Goal: Task Accomplishment & Management: Manage account settings

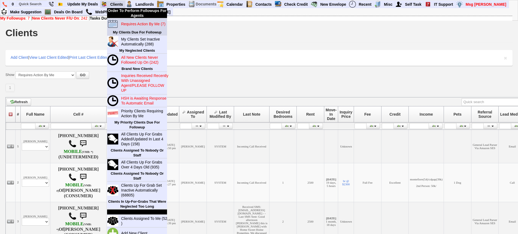
click at [134, 22] on blink "Requires Action By Me (7)" at bounding box center [143, 24] width 44 height 4
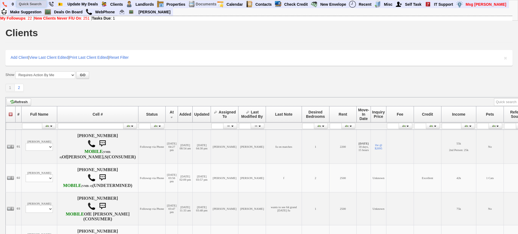
click at [41, 3] on input "text" at bounding box center [32, 4] width 30 height 7
paste input "646) 522-4796"
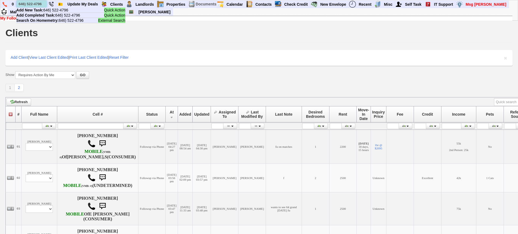
click at [29, 4] on input "646) 522-4796" at bounding box center [32, 4] width 30 height 7
paste input "347) 313-9598"
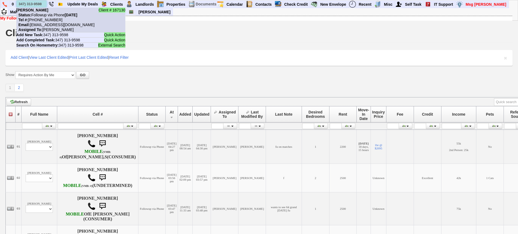
type input "347) 313-9598"
click at [48, 14] on nobr "Status: Followup via Phone Tuesday, August 12th, 2025" at bounding box center [46, 15] width 61 height 4
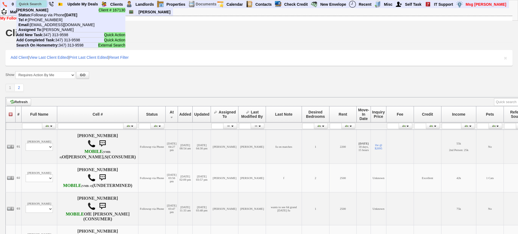
click at [33, 5] on input "text" at bounding box center [32, 4] width 30 height 7
paste input "914) 882-8385"
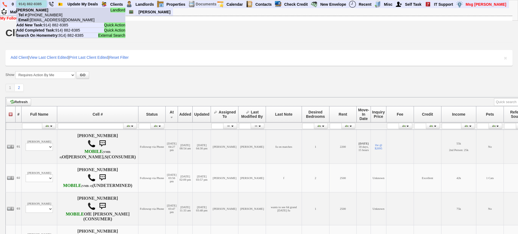
type input "914) 882-8385"
click at [46, 11] on li "Landlord VAL LOPEZ Tel #: 914-882-8385 Email: valzinho60@hotmail.com" at bounding box center [70, 15] width 109 height 15
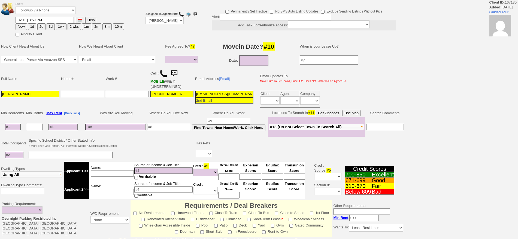
select select
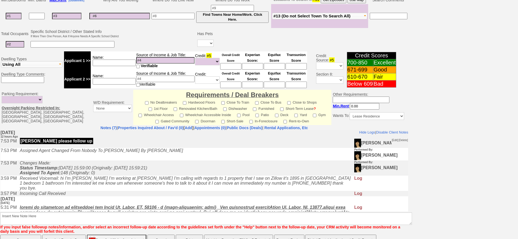
scroll to position [154, 0]
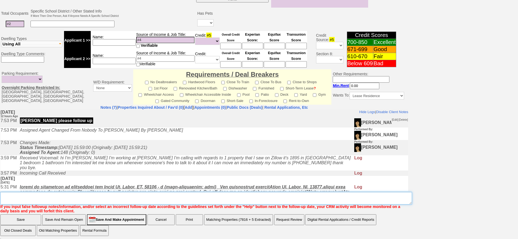
click at [207, 200] on textarea "Insert New Note Here" at bounding box center [206, 198] width 412 height 13
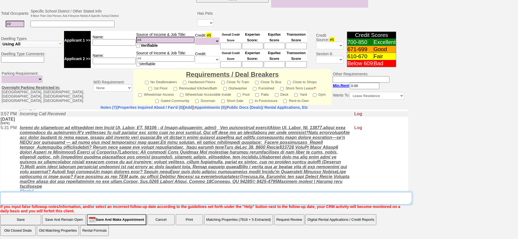
scroll to position [0, 0]
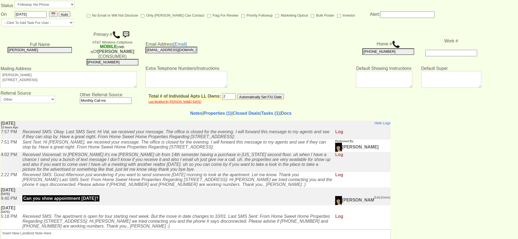
click at [206, 106] on td "Notes | Properties (1) | Closed Deals | Tasks (1) | Docs Insert New Landlord No…" at bounding box center [240, 177] width 481 height 143
click at [209, 111] on link "Properties (1)" at bounding box center [217, 113] width 28 height 5
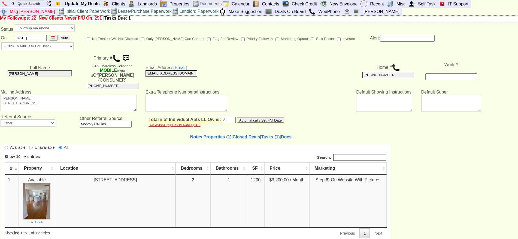
click at [190, 135] on link "Notes" at bounding box center [196, 137] width 12 height 5
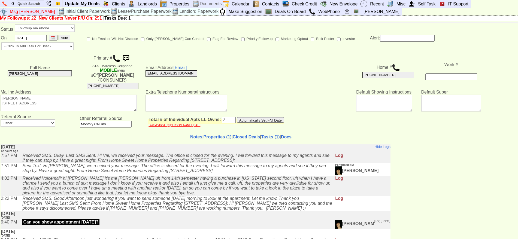
click at [209, 135] on td "Notes | Properties (1) | Closed Deals | Tasks (1) | Docs Insert New Landlord No…" at bounding box center [240, 201] width 481 height 143
click at [209, 135] on link "Properties (1)" at bounding box center [217, 137] width 28 height 5
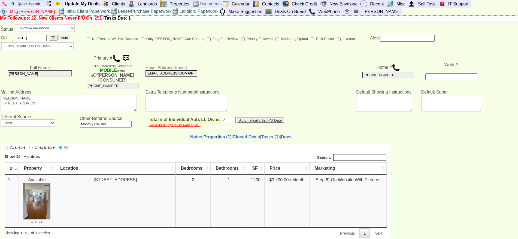
click at [209, 135] on link "Properties (1)" at bounding box center [217, 137] width 28 height 5
click at [32, 192] on img at bounding box center [36, 201] width 27 height 36
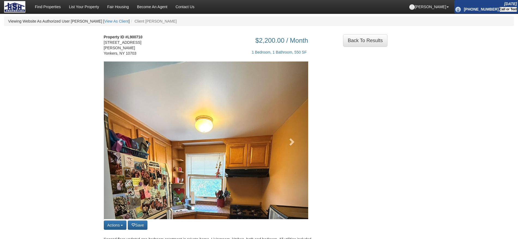
click at [275, 124] on img at bounding box center [206, 198] width 204 height 272
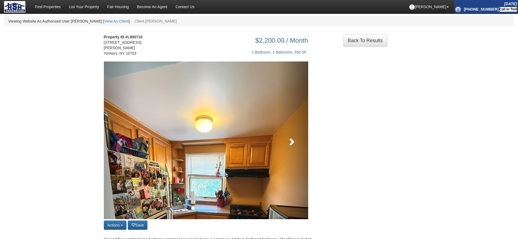
click at [282, 134] on link at bounding box center [292, 141] width 31 height 158
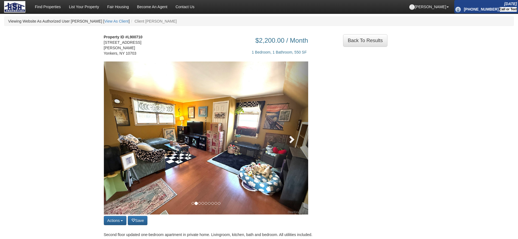
click at [282, 134] on link at bounding box center [292, 138] width 31 height 153
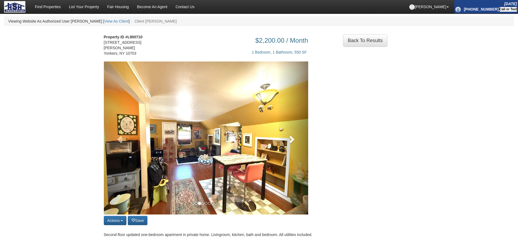
click at [282, 134] on link at bounding box center [292, 138] width 31 height 153
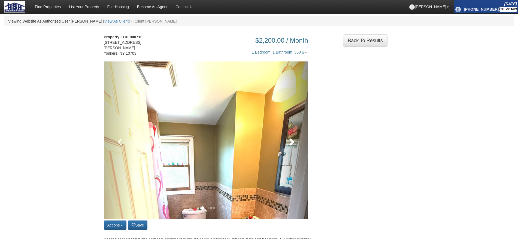
click at [282, 134] on link at bounding box center [292, 141] width 31 height 158
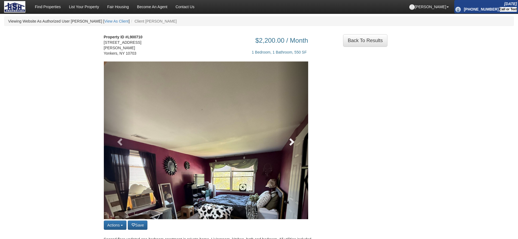
click at [289, 143] on span at bounding box center [291, 142] width 8 height 8
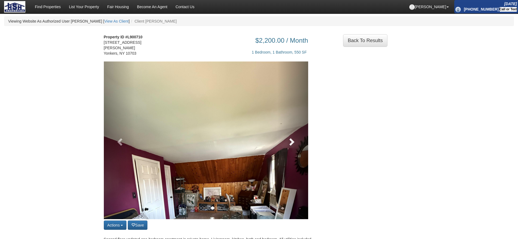
click at [289, 143] on span at bounding box center [291, 142] width 8 height 8
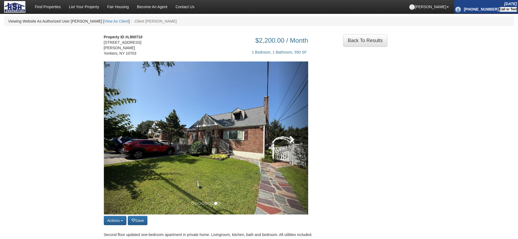
click at [289, 143] on span at bounding box center [291, 139] width 8 height 8
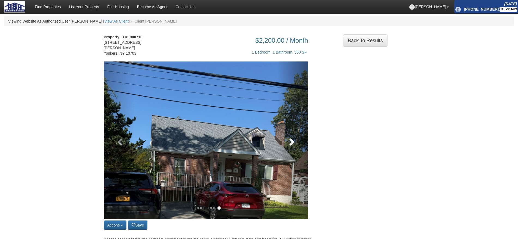
click at [281, 141] on link at bounding box center [292, 141] width 31 height 158
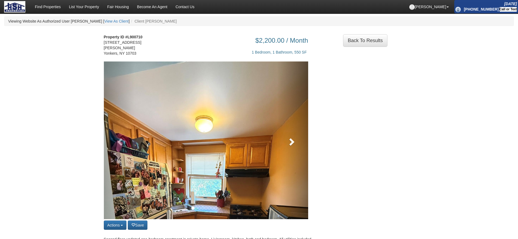
click at [281, 141] on link at bounding box center [292, 141] width 31 height 158
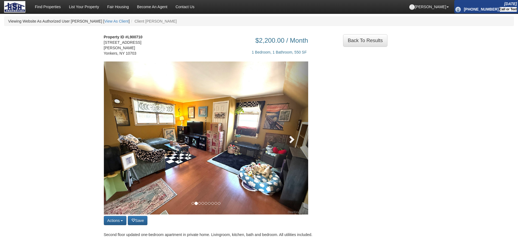
click at [281, 141] on link at bounding box center [292, 138] width 31 height 153
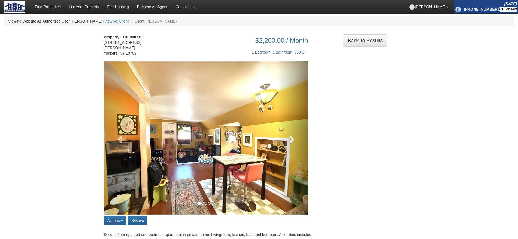
click at [281, 141] on link at bounding box center [292, 138] width 31 height 153
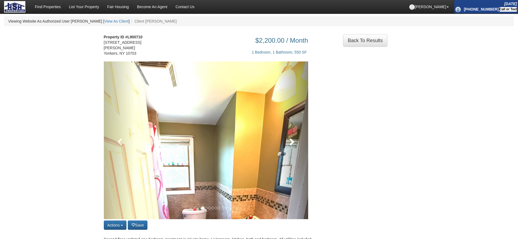
click at [281, 141] on link at bounding box center [292, 141] width 31 height 158
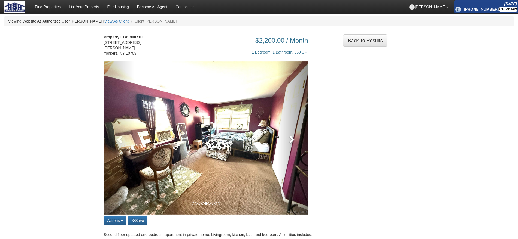
click at [281, 141] on link at bounding box center [292, 138] width 31 height 153
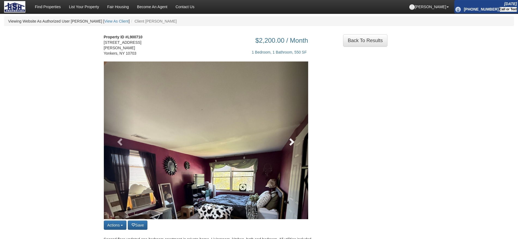
click at [281, 141] on link at bounding box center [292, 141] width 31 height 158
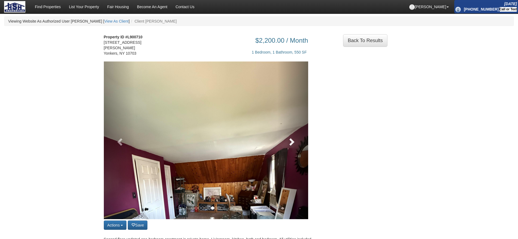
click at [281, 141] on link at bounding box center [292, 141] width 31 height 158
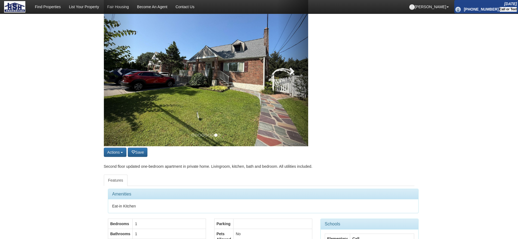
scroll to position [68, 0]
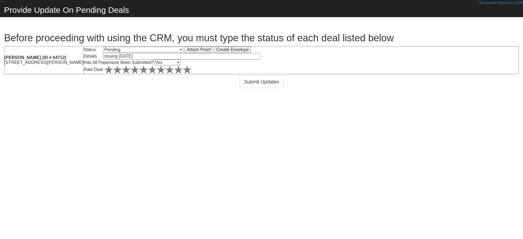
select select "1"
select select "Yes"
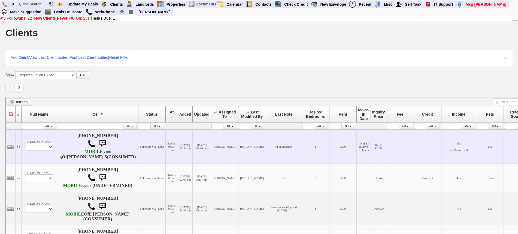
scroll to position [136, 0]
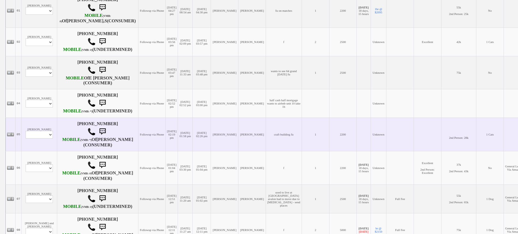
click at [39, 145] on td "David Alonzi Profile Edit Print Closed Deals" at bounding box center [40, 134] width 36 height 33
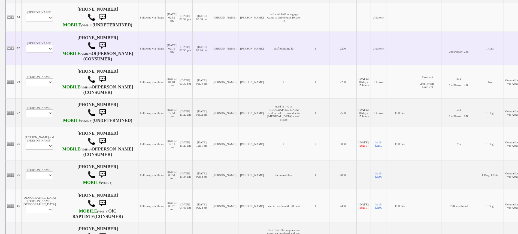
scroll to position [238, 0]
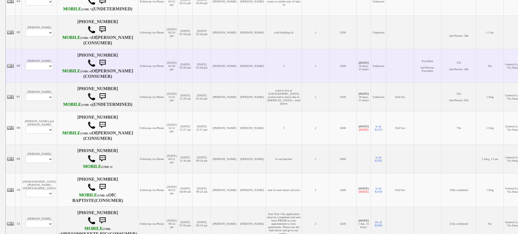
click at [41, 83] on td "Jaqueline Garcia Profile Edit Print Email Externally (Will Not Be Tracked In CR…" at bounding box center [40, 65] width 36 height 33
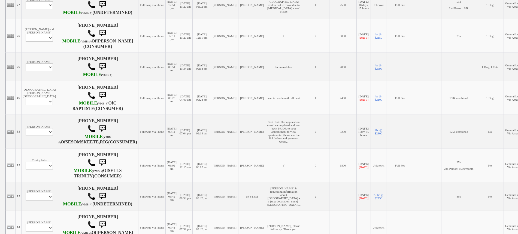
scroll to position [374, 0]
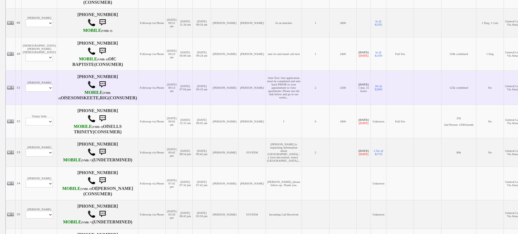
click at [178, 105] on td "07/25/2025 07:04 pm" at bounding box center [185, 88] width 15 height 34
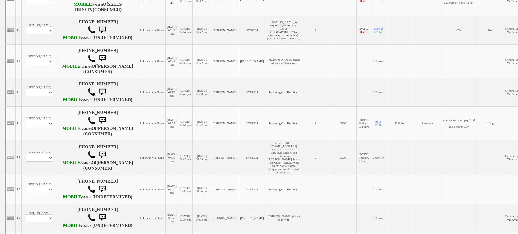
scroll to position [545, 0]
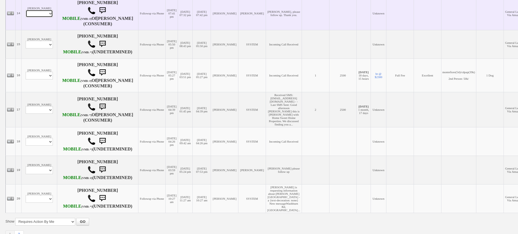
click at [32, 17] on select "Profile Edit Print Email Externally (Will Not Be Tracked In CRM) Closed Deals" at bounding box center [39, 14] width 27 height 8
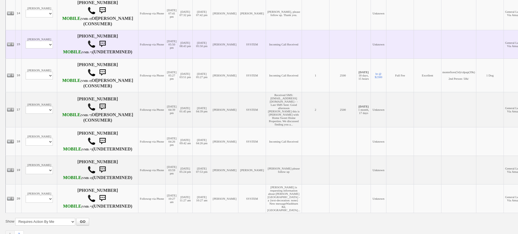
drag, startPoint x: 212, startPoint y: 115, endPoint x: 193, endPoint y: 123, distance: 20.4
click at [212, 59] on td "[PERSON_NAME]" at bounding box center [225, 44] width 28 height 29
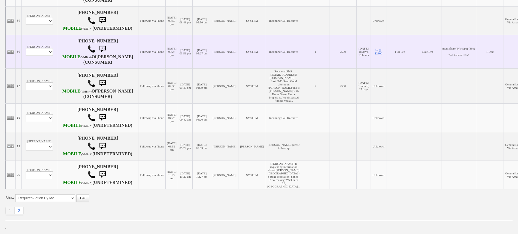
scroll to position [665, 0]
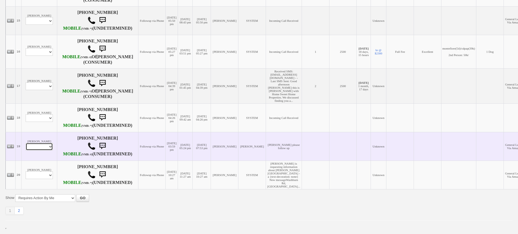
click at [36, 143] on select "Profile Edit Print Email Externally (Will Not Be Tracked In CRM) Closed Deals" at bounding box center [39, 147] width 27 height 8
select select "ChangeURL,/crm/custom/edit_client_form.php?redirect=%2Fcrm%2Fclients.php&id=167…"
click at [26, 143] on select "Profile Edit Print Email Externally (Will Not Be Tracked In CRM) Closed Deals" at bounding box center [39, 147] width 27 height 8
select select
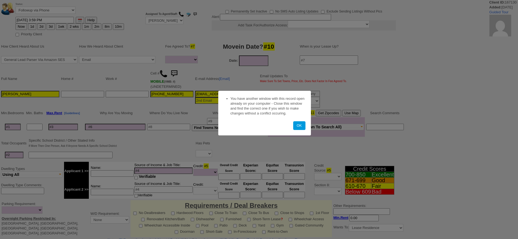
select select
click at [294, 128] on button "OK" at bounding box center [299, 125] width 12 height 9
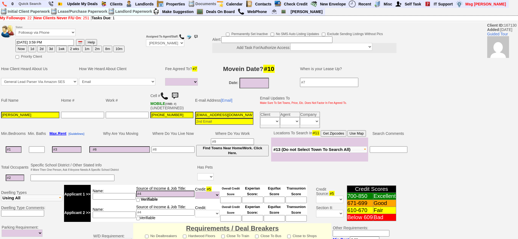
click at [165, 97] on img at bounding box center [164, 96] width 8 height 8
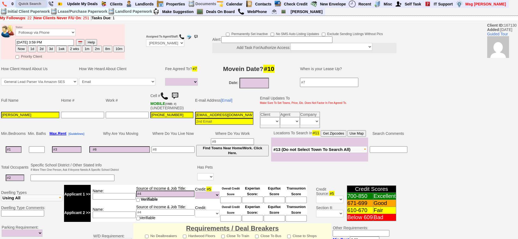
click at [40, 4] on input "text" at bounding box center [31, 3] width 30 height 7
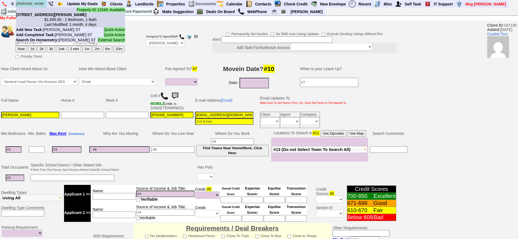
type input "PAINE ST"
click at [47, 13] on b "2903 Paine St - Unit #2 - Floor: 2nd in Bronx, NY" at bounding box center [51, 15] width 70 height 4
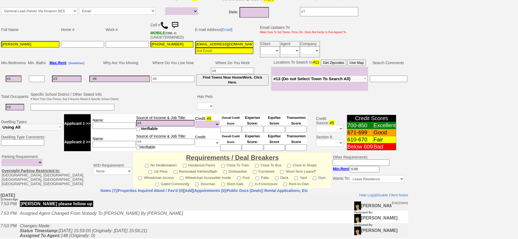
scroll to position [156, 0]
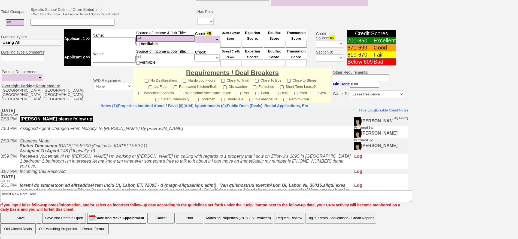
drag, startPoint x: 169, startPoint y: 300, endPoint x: 168, endPoint y: 188, distance: 111.1
click at [168, 188] on u at bounding box center [185, 214] width 330 height 63
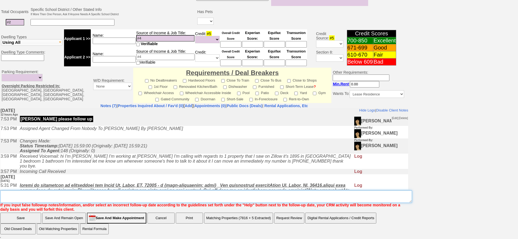
click at [170, 196] on textarea "Insert New Note Here" at bounding box center [206, 197] width 412 height 13
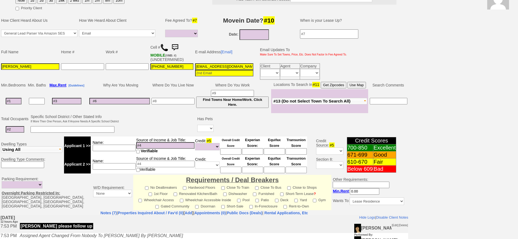
scroll to position [0, 0]
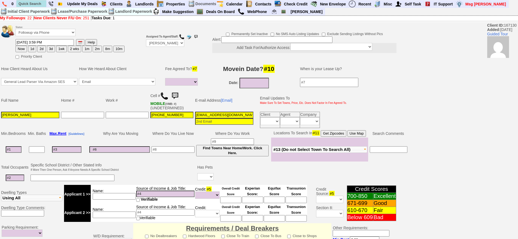
type textarea "CALLED CLIENT SHE PREFERS TO BE CLOSER TO [PERSON_NAME][GEOGRAPHIC_DATA] BUT SA…"
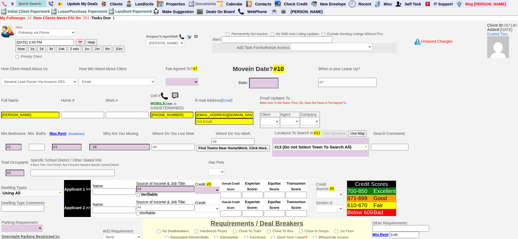
click at [34, 49] on button "1d" at bounding box center [32, 49] width 8 height 7
type input "08/14/2025 08:39 AM"
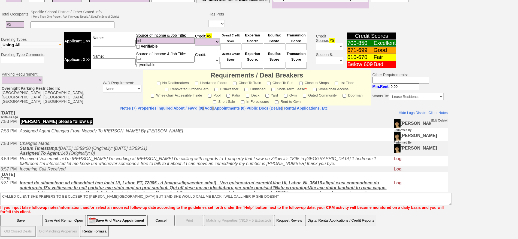
click at [29, 220] on input "Save" at bounding box center [20, 220] width 41 height 11
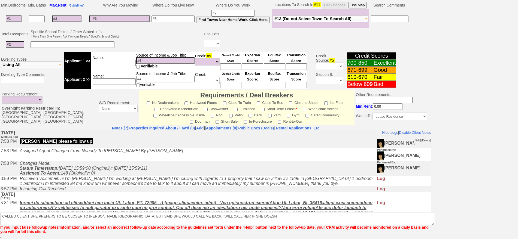
scroll to position [129, 0]
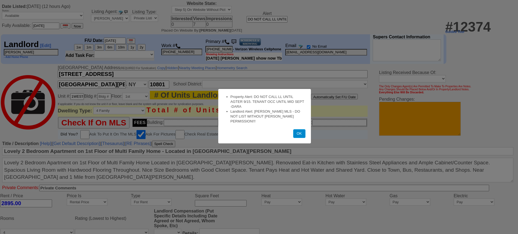
click at [298, 129] on button "OK" at bounding box center [299, 133] width 12 height 9
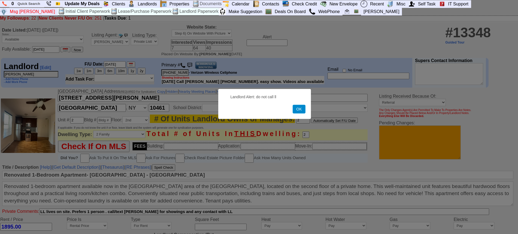
click at [301, 111] on button "OK" at bounding box center [298, 109] width 13 height 9
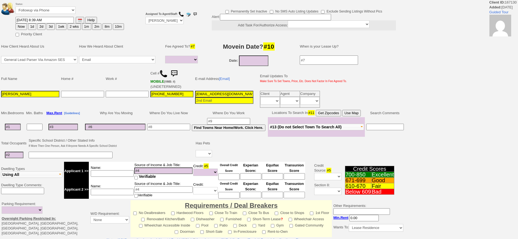
select select
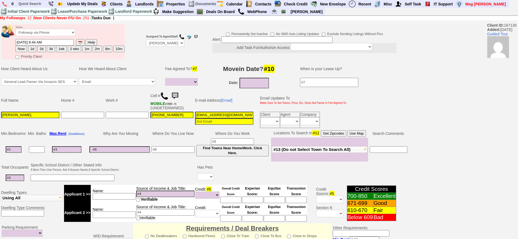
click at [177, 95] on img at bounding box center [174, 96] width 11 height 11
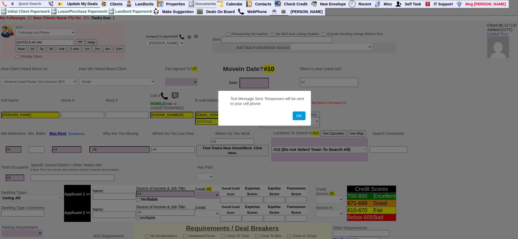
click at [292, 112] on button "OK" at bounding box center [298, 116] width 13 height 9
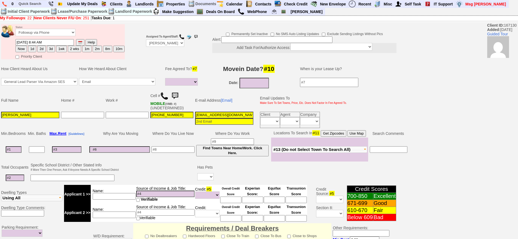
click at [179, 94] on img at bounding box center [174, 96] width 11 height 11
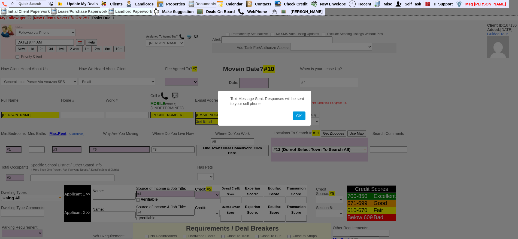
click at [292, 112] on button "OK" at bounding box center [298, 116] width 13 height 9
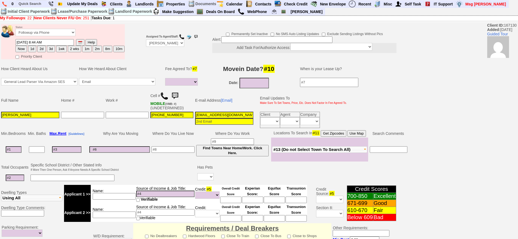
click at [179, 94] on img at bounding box center [174, 96] width 11 height 11
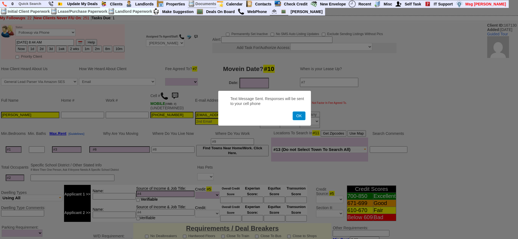
click at [300, 116] on button "OK" at bounding box center [298, 116] width 13 height 9
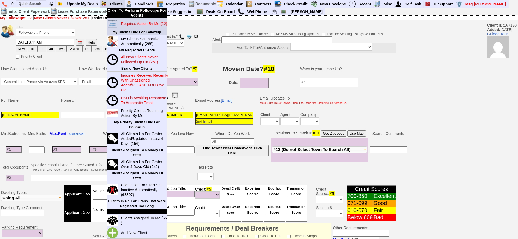
click at [132, 26] on link "Requires Action By Me (22)" at bounding box center [144, 23] width 52 height 7
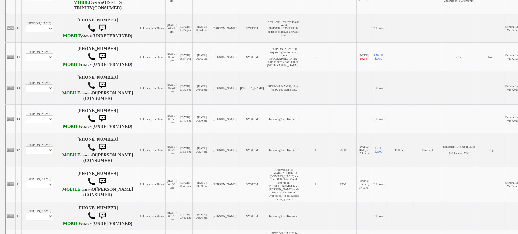
scroll to position [511, 0]
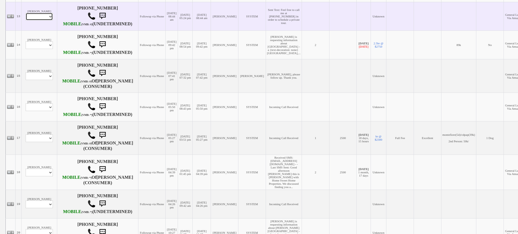
click at [41, 20] on select "Profile Edit Print Email Externally (Will Not Be Tracked In CRM) Closed Deals" at bounding box center [39, 17] width 27 height 8
select select "ChangeURL,/crm/custom/edit_client_form.php?redirect=%2Fcrm%2Fclients.php&id=167…"
click at [26, 20] on select "Profile Edit Print Email Externally (Will Not Be Tracked In CRM) Closed Deals" at bounding box center [39, 17] width 27 height 8
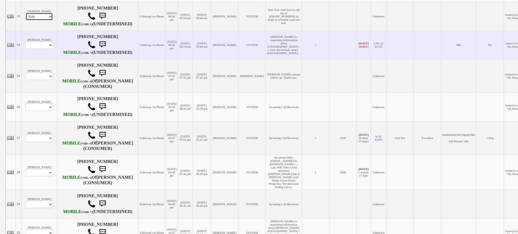
select select
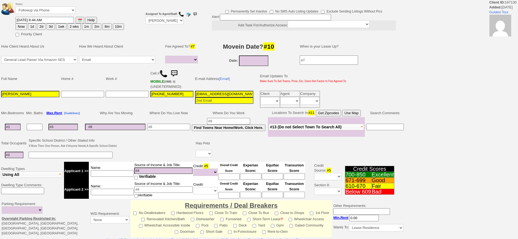
select select
click at [35, 26] on button "1d" at bounding box center [32, 26] width 8 height 7
type input "08/14/2025 08:46 AM"
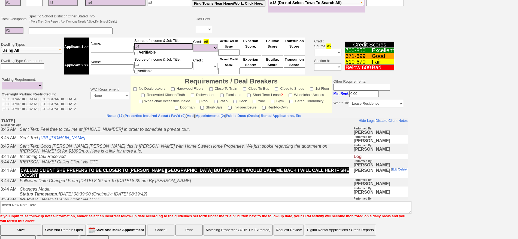
scroll to position [134, 0]
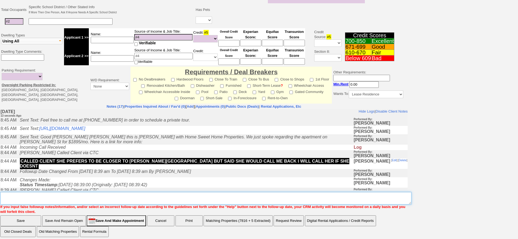
click at [284, 196] on textarea "Insert New Note Here" at bounding box center [205, 198] width 411 height 13
type textarea "f"
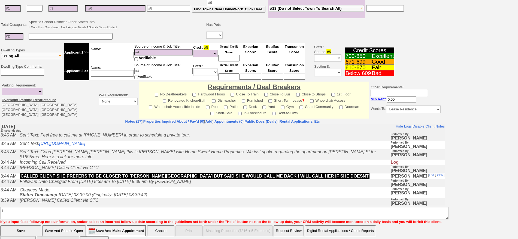
click input "Save" at bounding box center [20, 231] width 41 height 11
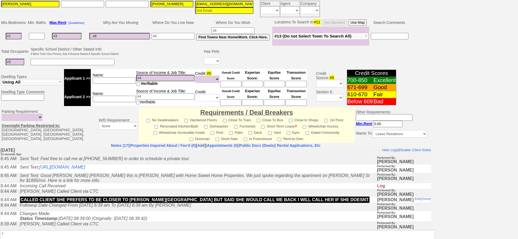
scroll to position [129, 0]
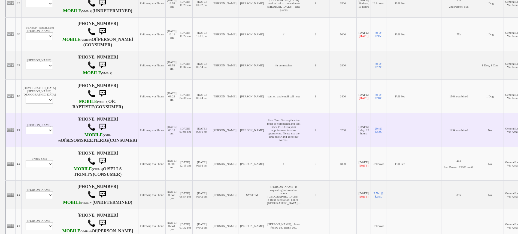
scroll to position [324, 0]
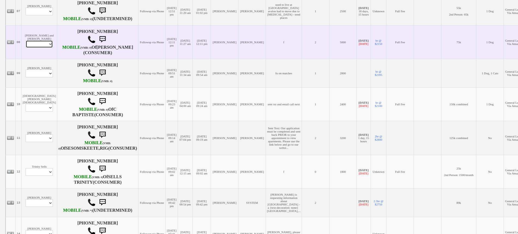
click at [40, 48] on select "Profile Edit Print Email Externally (Will Not Be Tracked In CRM) Closed Deals" at bounding box center [39, 44] width 27 height 8
select select "ChangeURL,/crm/custom/edit_client_form.php?redirect=%2Fcrm%2Fclients.php&id=909…"
click at [26, 48] on select "Profile Edit Print Email Externally (Will Not Be Tracked In CRM) Closed Deals" at bounding box center [39, 44] width 27 height 8
select select
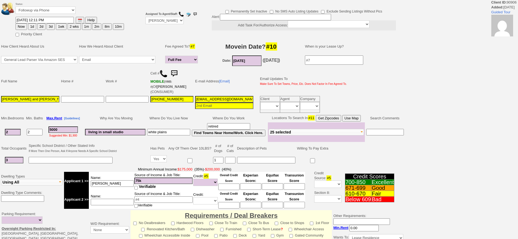
click at [63, 27] on button "1wk" at bounding box center [61, 26] width 11 height 7
type input "08/20/2025 08:46 AM"
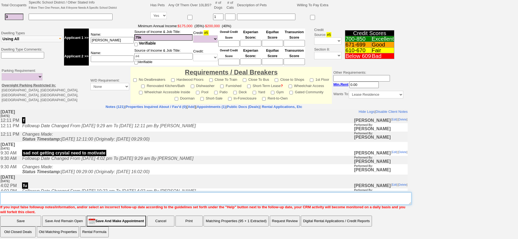
click at [291, 194] on textarea "Insert New Note Here" at bounding box center [205, 199] width 411 height 13
type textarea "f"
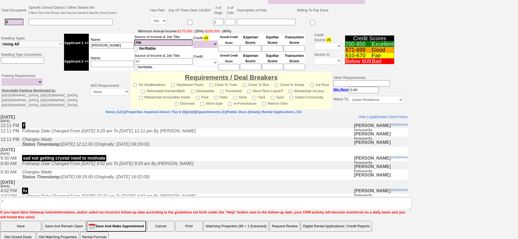
click input "Save" at bounding box center [20, 226] width 41 height 11
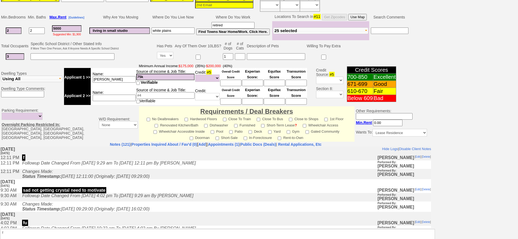
scroll to position [137, 0]
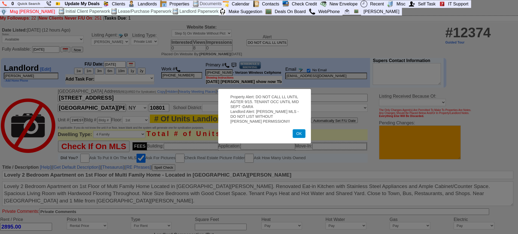
click at [297, 130] on button "OK" at bounding box center [298, 133] width 13 height 9
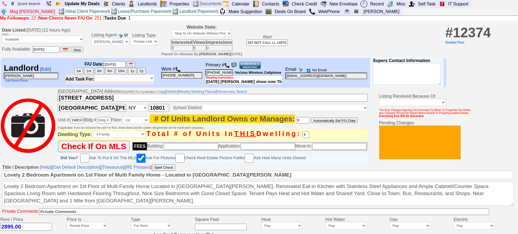
scroll to position [0, 87]
drag, startPoint x: 285, startPoint y: 42, endPoint x: 365, endPoint y: 42, distance: 80.1
click at [365, 42] on td "Date Listed: Tuesday, August 12th, 2025 (12 hours Ago) Status: Available Unavai…" at bounding box center [259, 40] width 518 height 33
click at [287, 43] on input "DO NOT CALL LL UNTIL AGTER 9/15. TENANT OCC UNTIL MID SEPT -DARA" at bounding box center [266, 42] width 41 height 7
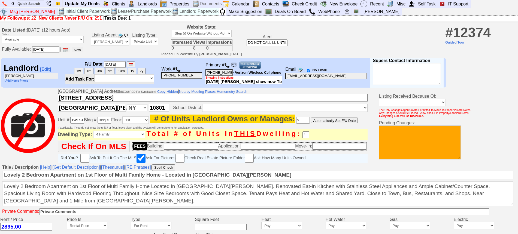
drag, startPoint x: 286, startPoint y: 41, endPoint x: 271, endPoint y: 41, distance: 15.5
click at [271, 41] on input "DO NOT CALL LL UNTIL AGTER 9/15. TENANT OCC UNTIL MID SEPT -DARA" at bounding box center [266, 42] width 41 height 7
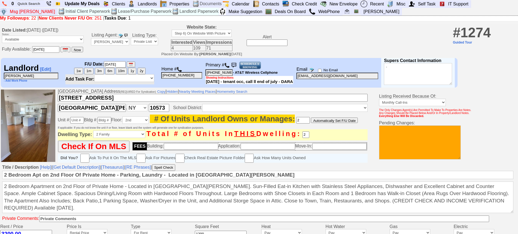
click at [229, 64] on img at bounding box center [226, 65] width 5 height 5
click at [251, 64] on img at bounding box center [250, 65] width 22 height 8
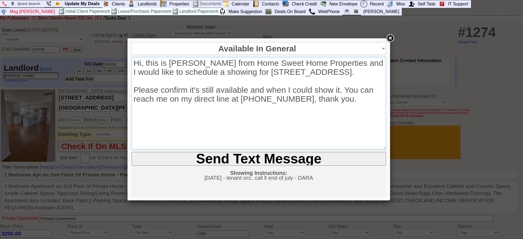
drag, startPoint x: 344, startPoint y: 90, endPoint x: 356, endPoint y: 73, distance: 21.2
click at [356, 73] on textarea "Hi, this is Jorge Guerrero from Home Sweet Home Properties and I would like to …" at bounding box center [259, 103] width 254 height 93
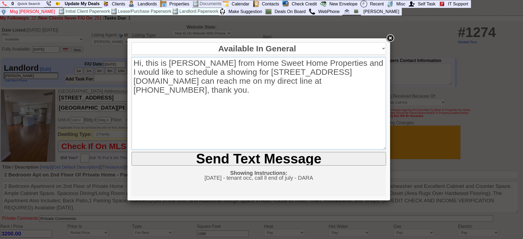
type textarea "Hi, this is Jorge Guerrero from Home Sweet Home Properties and I would like to …"
click at [280, 158] on input "Send Text Message" at bounding box center [259, 159] width 254 height 14
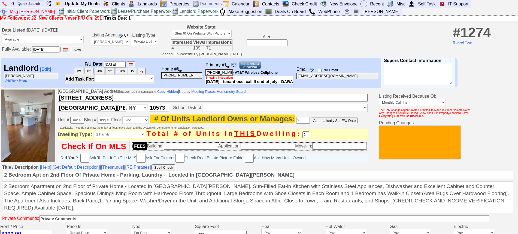
scroll to position [222, 0]
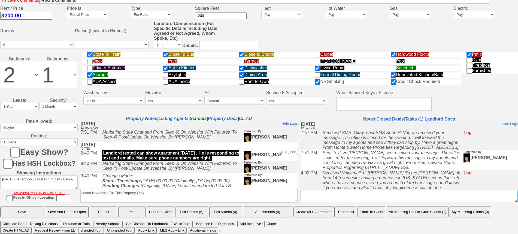
click at [387, 194] on textarea "Insert New Conversation Note Here" at bounding box center [408, 196] width 217 height 13
type textarea "called ll and lm about stopping by"
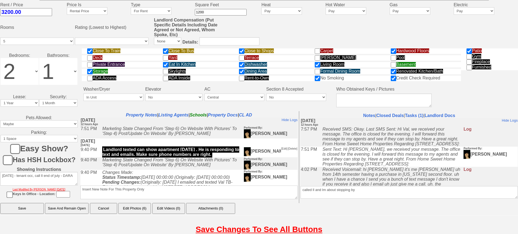
click at [0, 203] on input "Save" at bounding box center [22, 208] width 44 height 11
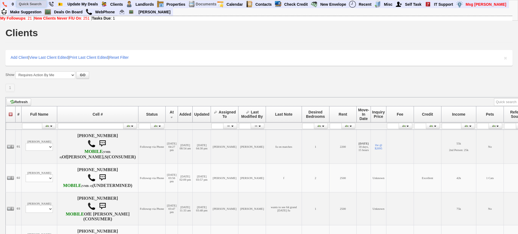
click at [30, 1] on input "text" at bounding box center [32, 4] width 30 height 7
click at [28, 4] on input "sumit ave" at bounding box center [32, 4] width 30 height 7
click at [42, 5] on input "summit ave" at bounding box center [32, 4] width 30 height 7
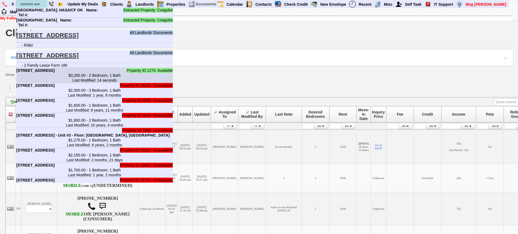
type input "summit ave"
click at [55, 73] on b "14 Summit Ave - Floor: 2nd in Port Chester, NY" at bounding box center [35, 70] width 38 height 4
